Goal: Task Accomplishment & Management: Manage account settings

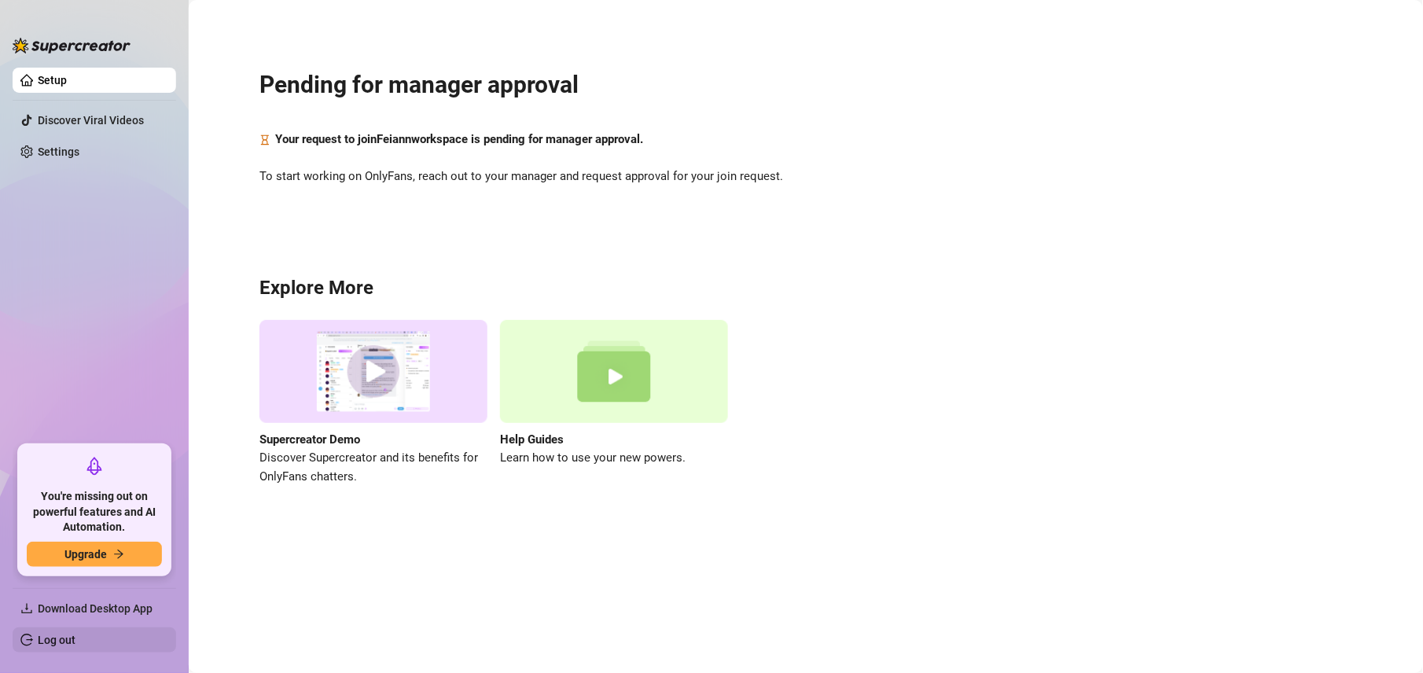
click at [38, 641] on link "Log out" at bounding box center [57, 639] width 38 height 13
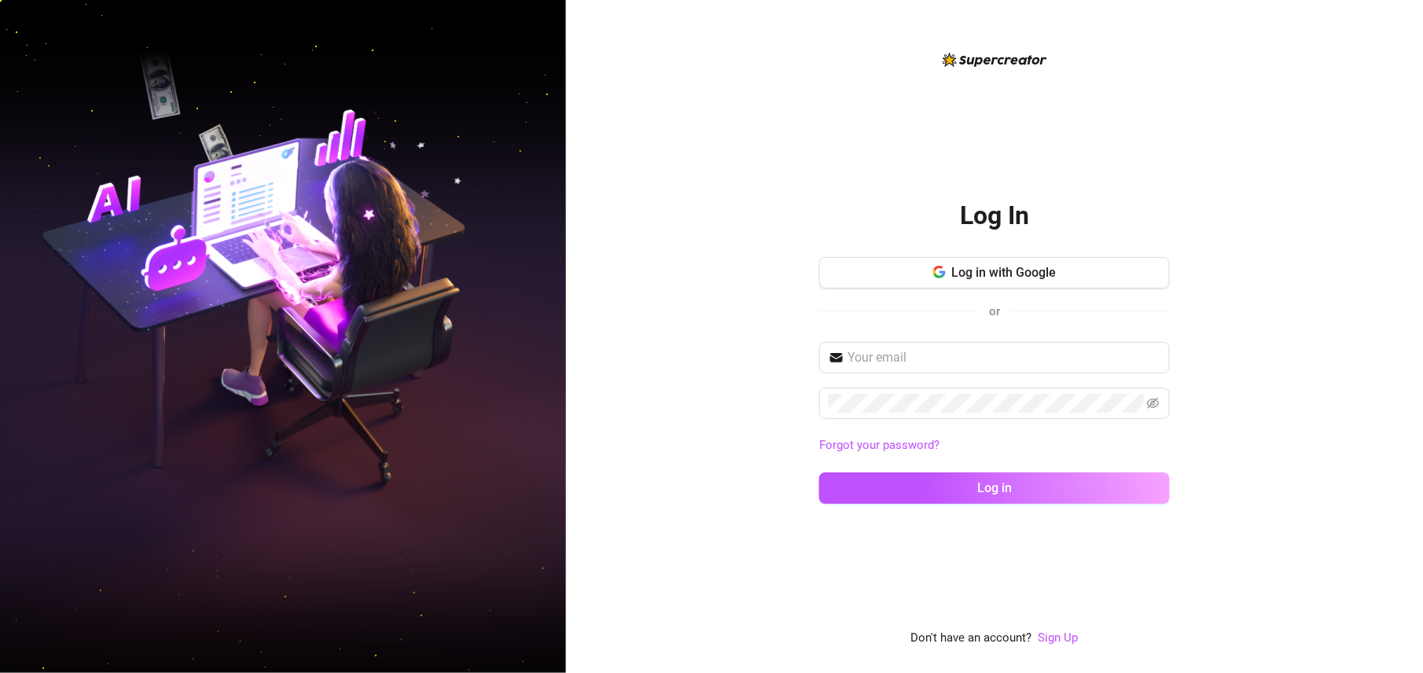
click at [929, 290] on div "Log in with Google or" at bounding box center [994, 295] width 351 height 77
click at [938, 277] on icon "button" at bounding box center [937, 276] width 9 height 5
click at [1011, 274] on span "Log in with Google" at bounding box center [1004, 272] width 105 height 15
